Goal: Check status: Check status

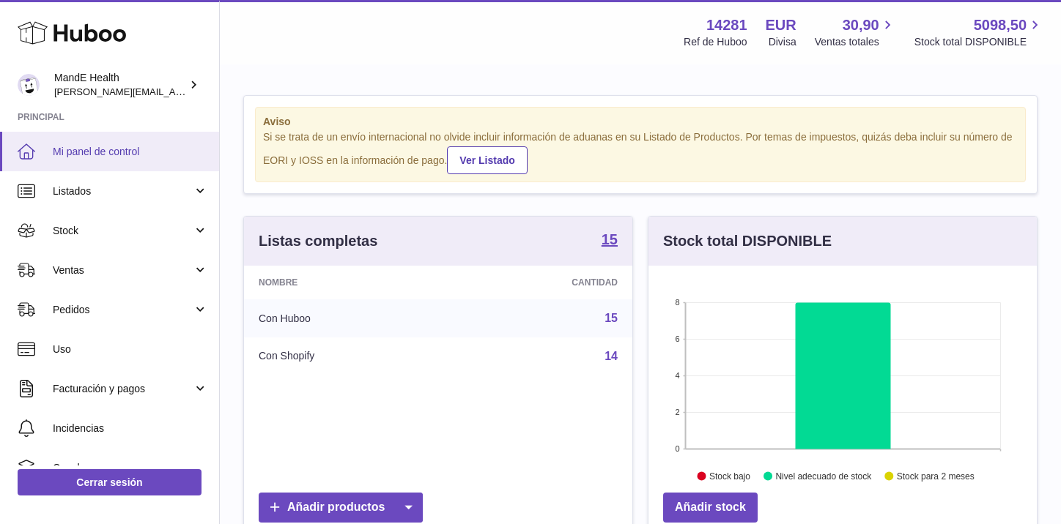
scroll to position [229, 388]
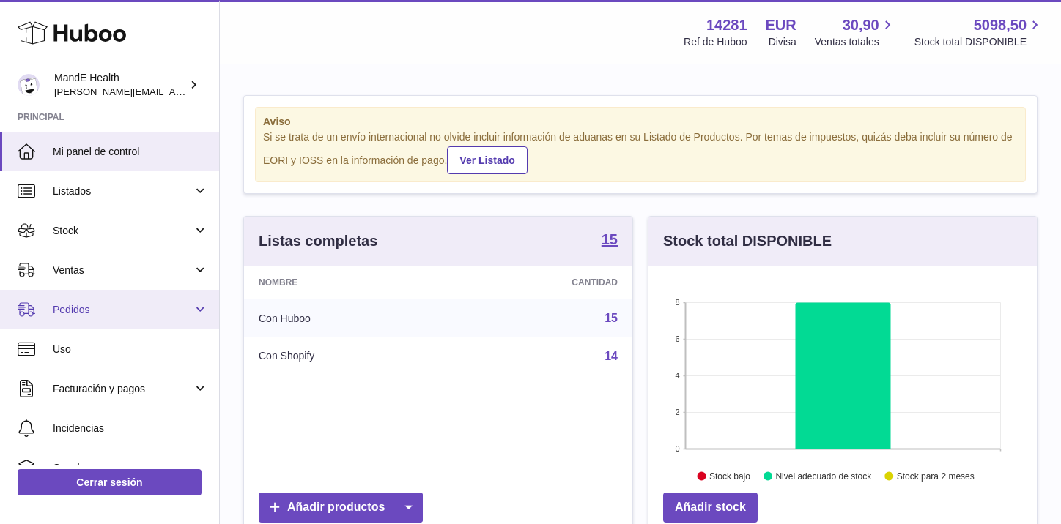
click at [64, 311] on span "Pedidos" at bounding box center [123, 310] width 140 height 14
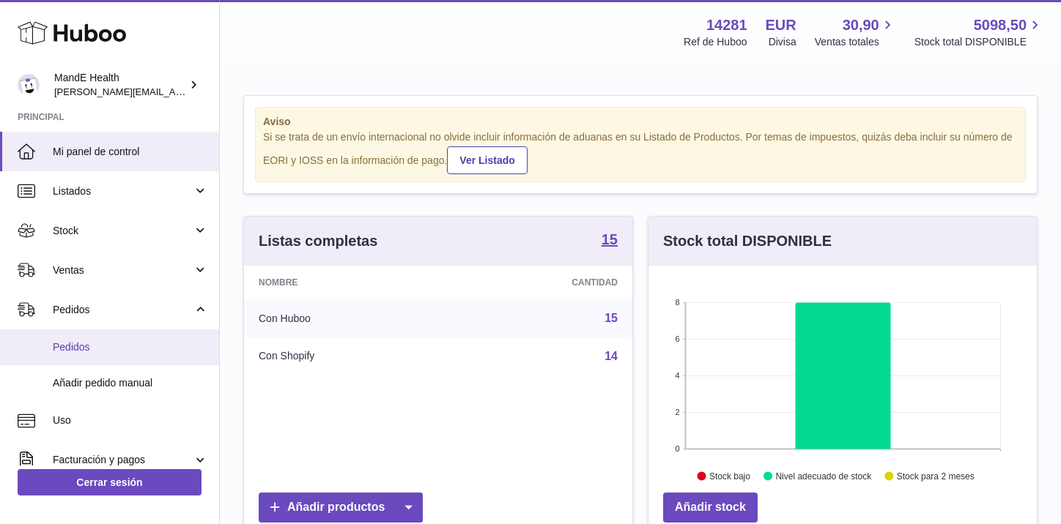
click at [59, 349] on span "Pedidos" at bounding box center [130, 348] width 155 height 14
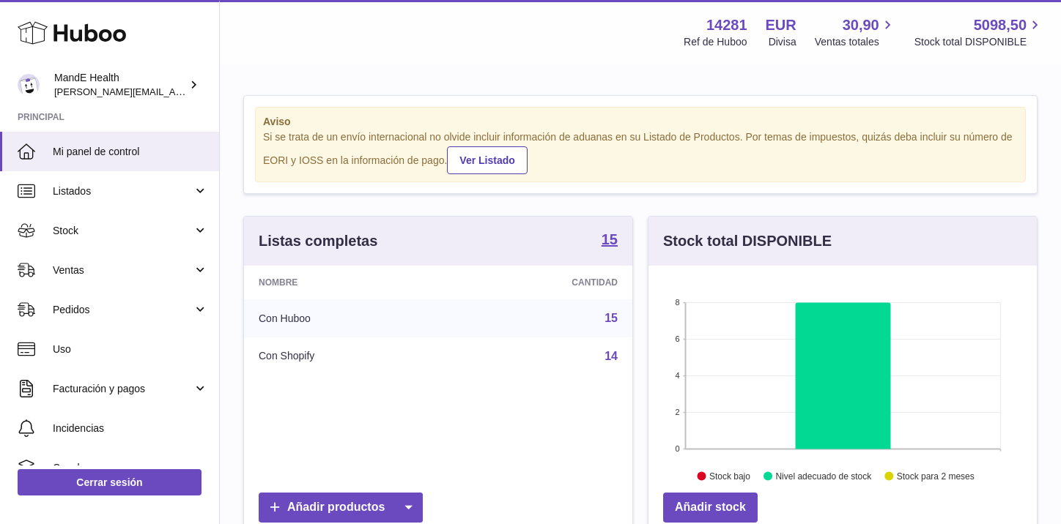
scroll to position [229, 388]
click at [78, 155] on span "Mi panel de control" at bounding box center [130, 152] width 155 height 14
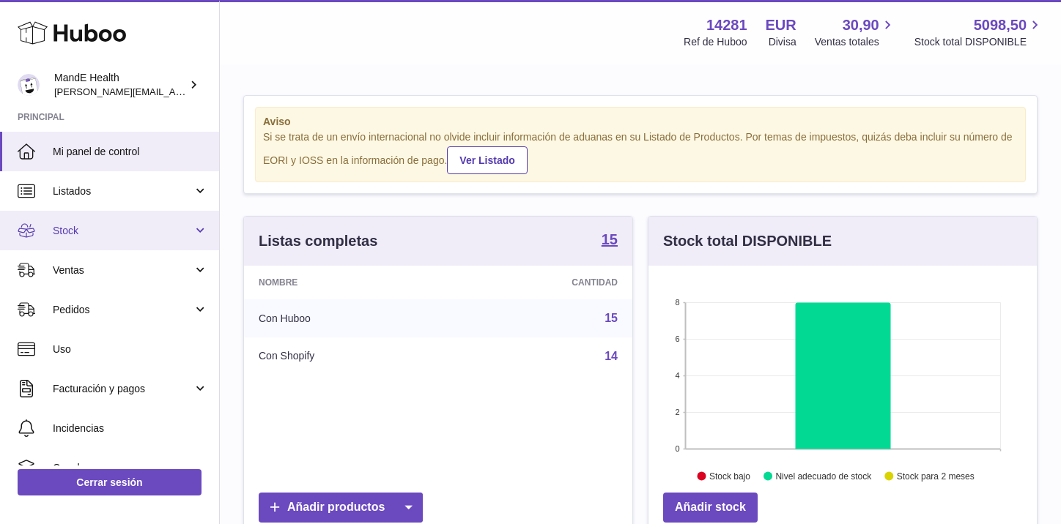
scroll to position [229, 388]
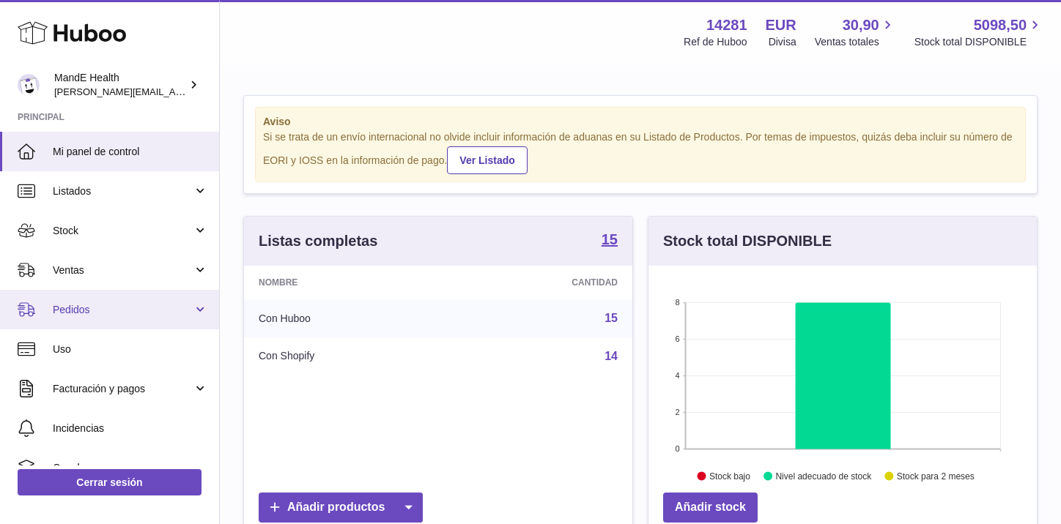
click at [75, 318] on link "Pedidos" at bounding box center [109, 310] width 219 height 40
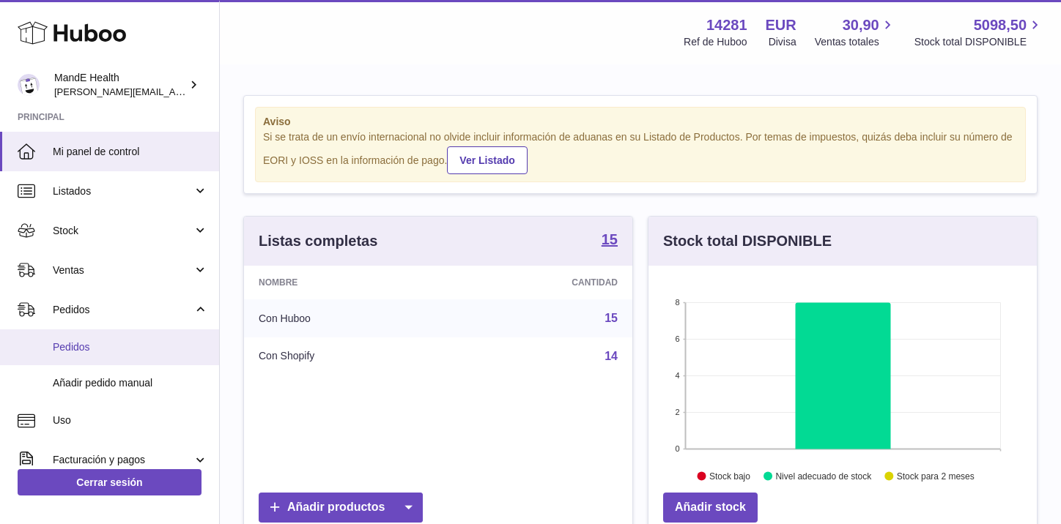
click at [81, 359] on link "Pedidos" at bounding box center [109, 348] width 219 height 36
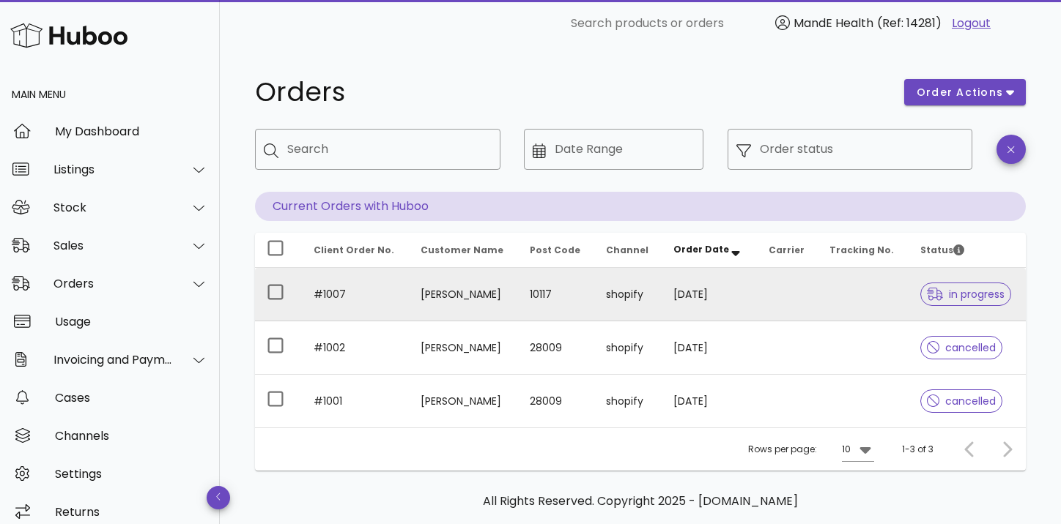
click at [934, 289] on icon at bounding box center [935, 294] width 16 height 13
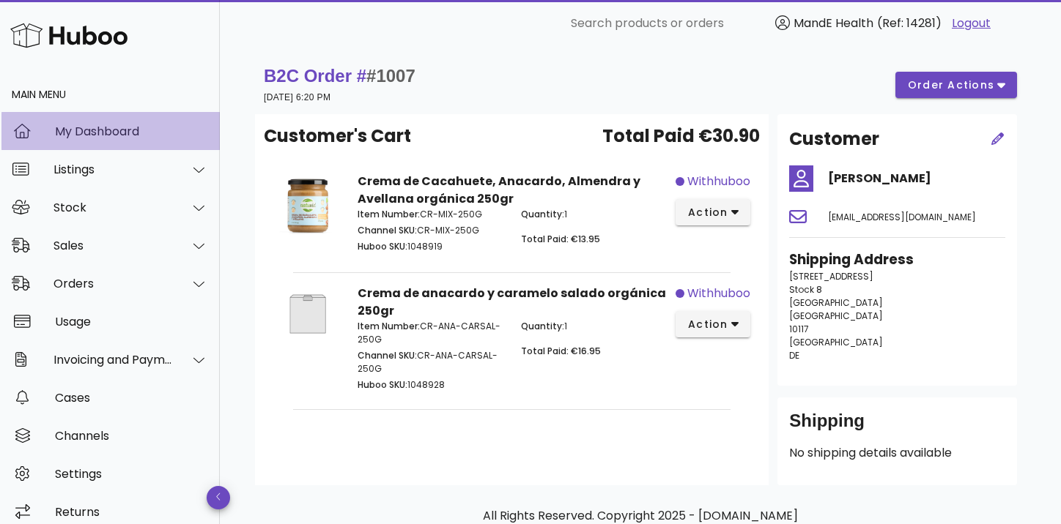
click at [95, 127] on div "My Dashboard" at bounding box center [131, 132] width 153 height 14
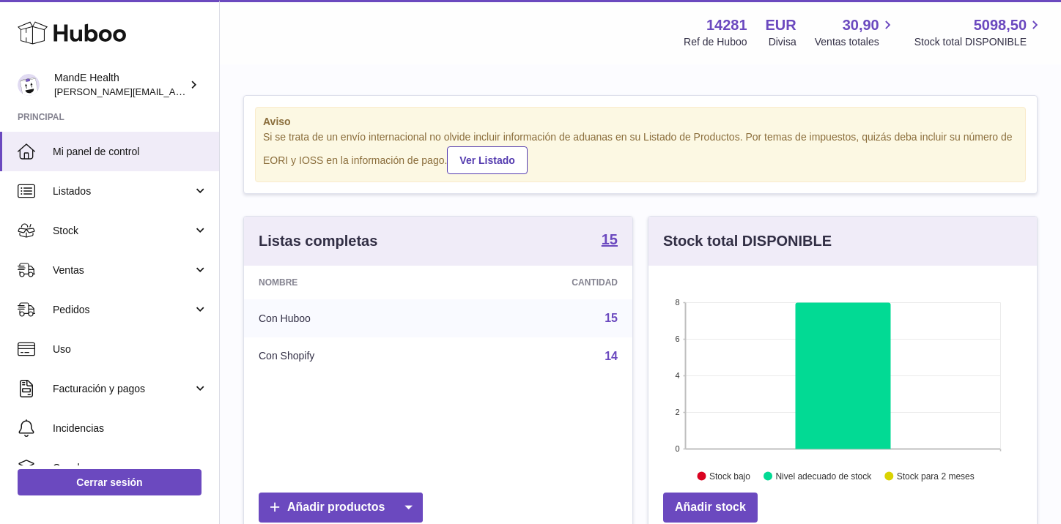
scroll to position [229, 388]
